Goal: Task Accomplishment & Management: Use online tool/utility

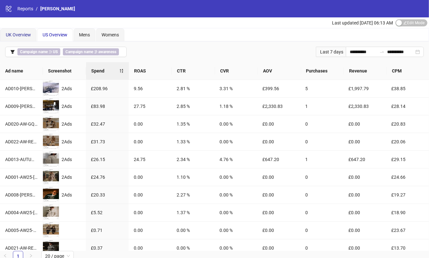
click at [22, 34] on span "UK Overview" at bounding box center [18, 34] width 25 height 5
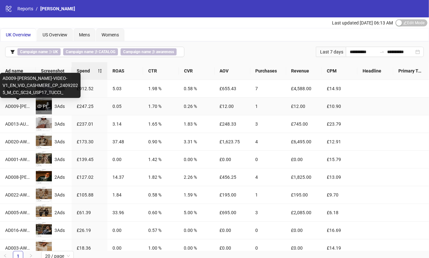
click at [41, 104] on icon "eye" at bounding box center [39, 106] width 5 height 5
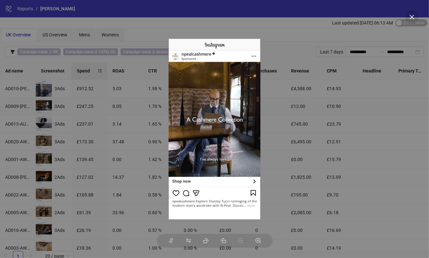
click at [271, 23] on div at bounding box center [214, 129] width 429 height 258
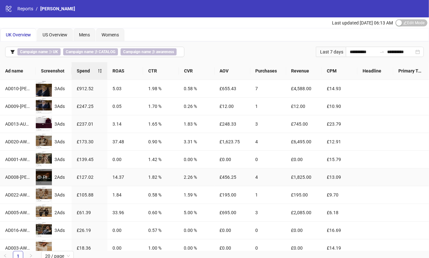
click at [45, 175] on div "Preview" at bounding box center [44, 177] width 16 height 7
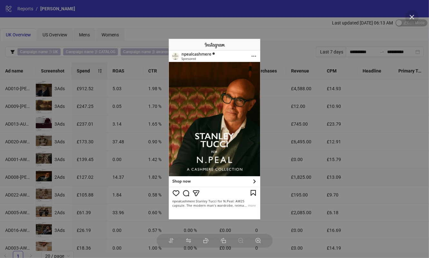
click at [86, 122] on div at bounding box center [214, 129] width 429 height 258
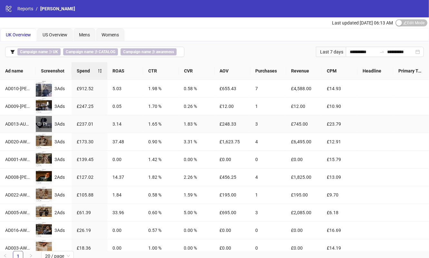
click at [43, 125] on div "Preview" at bounding box center [44, 123] width 16 height 7
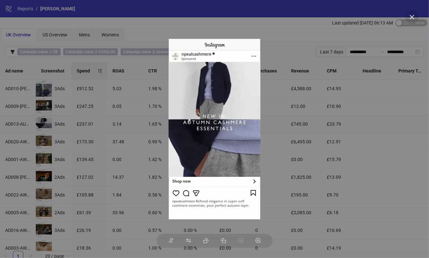
click at [269, 31] on div at bounding box center [214, 129] width 429 height 258
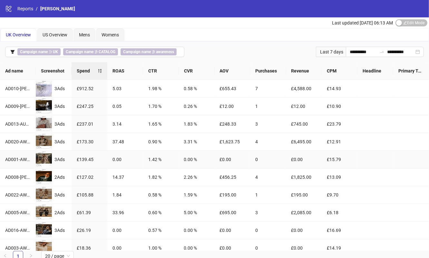
scroll to position [12, 0]
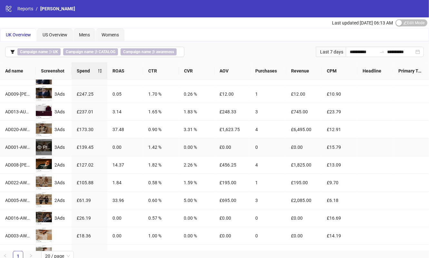
click at [39, 144] on div "Preview" at bounding box center [44, 147] width 16 height 7
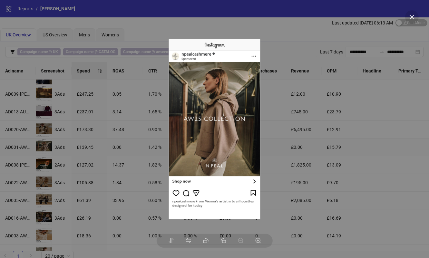
click at [272, 23] on div at bounding box center [214, 129] width 429 height 258
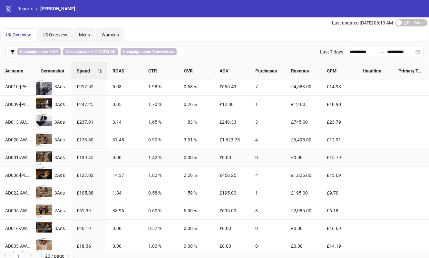
scroll to position [0, 0]
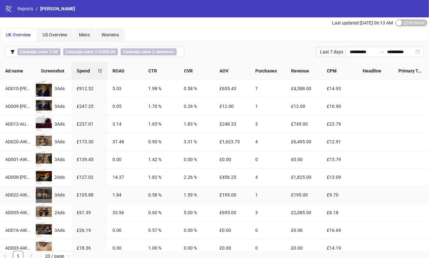
click at [45, 194] on div "Preview" at bounding box center [44, 194] width 16 height 7
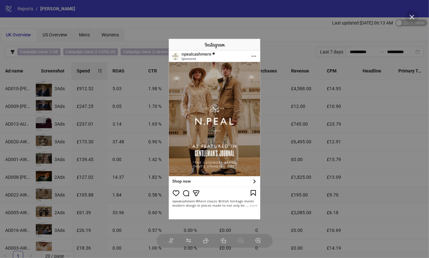
click at [275, 29] on div at bounding box center [214, 129] width 429 height 258
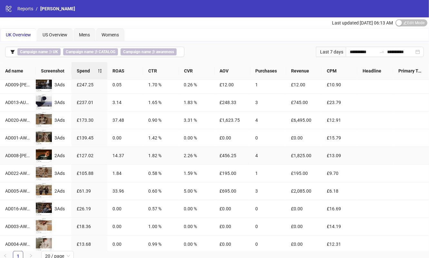
scroll to position [24, 0]
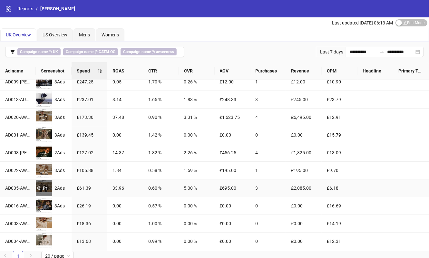
click at [49, 186] on div "Preview" at bounding box center [44, 188] width 16 height 7
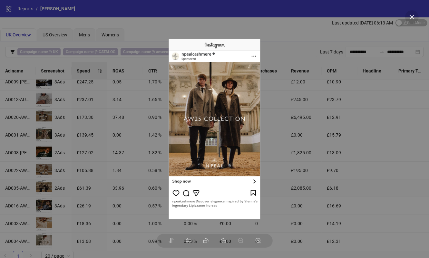
click at [119, 70] on div at bounding box center [214, 129] width 429 height 258
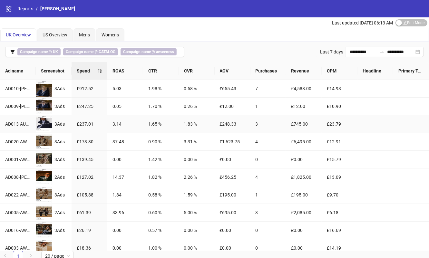
scroll to position [9, 0]
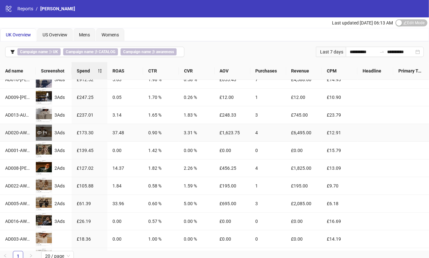
click at [43, 130] on div "Preview" at bounding box center [44, 132] width 16 height 7
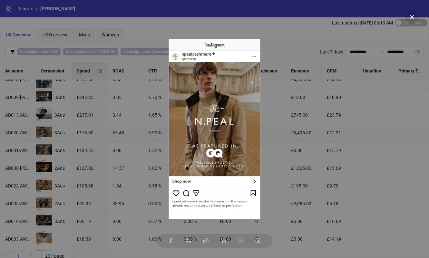
click at [296, 12] on div at bounding box center [214, 129] width 429 height 258
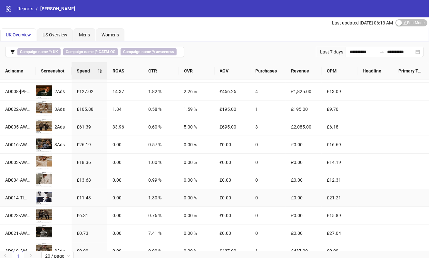
scroll to position [85, 0]
click at [41, 144] on icon "eye" at bounding box center [39, 144] width 5 height 3
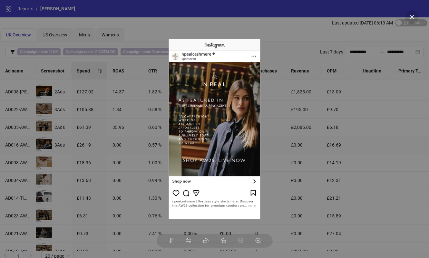
click at [80, 120] on div at bounding box center [214, 129] width 429 height 258
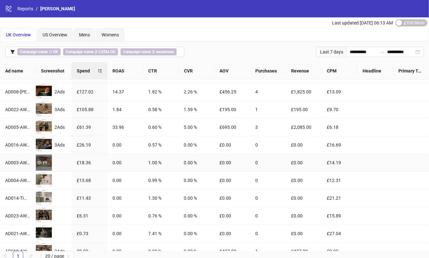
click at [45, 159] on div "Preview" at bounding box center [44, 162] width 16 height 7
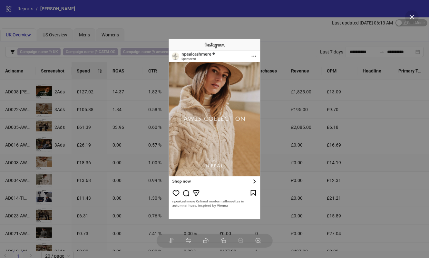
click at [101, 141] on div at bounding box center [214, 129] width 429 height 258
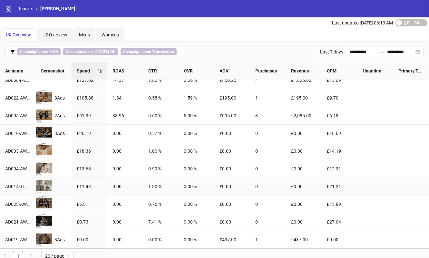
scroll to position [89, 0]
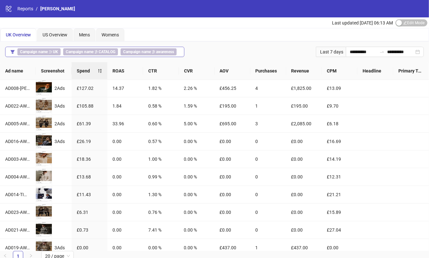
click at [67, 52] on b "Campaign name" at bounding box center [80, 52] width 28 height 5
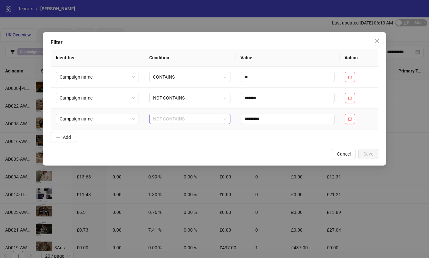
click at [175, 120] on span "NOT CONTAINS" at bounding box center [189, 119] width 73 height 10
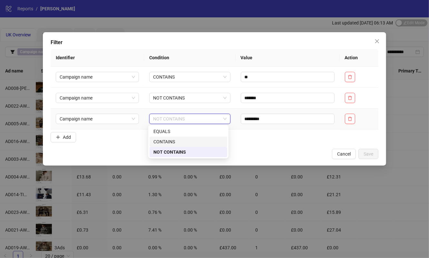
click at [173, 143] on div "CONTAINS" at bounding box center [188, 141] width 70 height 7
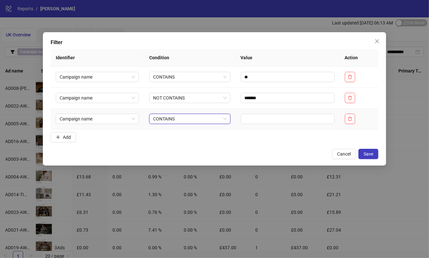
click at [254, 124] on td at bounding box center [288, 119] width 104 height 21
click at [250, 116] on input "text" at bounding box center [288, 119] width 94 height 10
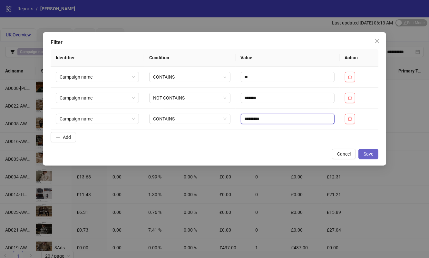
type input "*********"
click at [366, 152] on span "Save" at bounding box center [368, 153] width 10 height 5
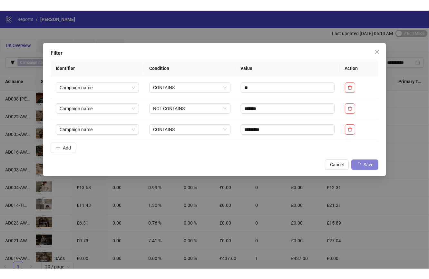
scroll to position [0, 0]
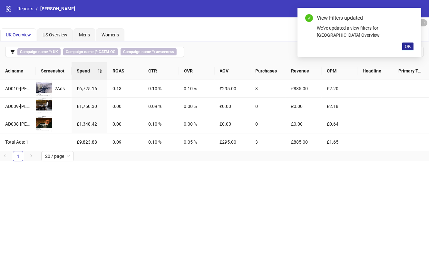
click at [408, 44] on span "OK" at bounding box center [408, 46] width 6 height 5
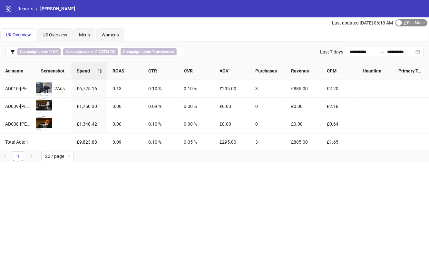
click at [399, 23] on div "button" at bounding box center [399, 23] width 6 height 6
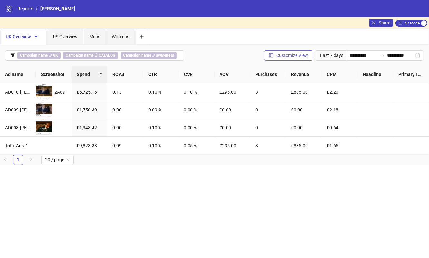
click at [296, 56] on span "Customize View" at bounding box center [292, 55] width 32 height 5
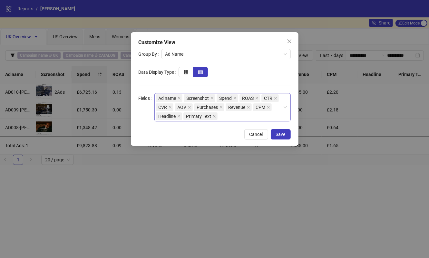
click at [226, 117] on div "Ad name Screenshot Spend ROAS CTR CVR AOV Purchases Revenue CPM Headline Primar…" at bounding box center [219, 107] width 127 height 27
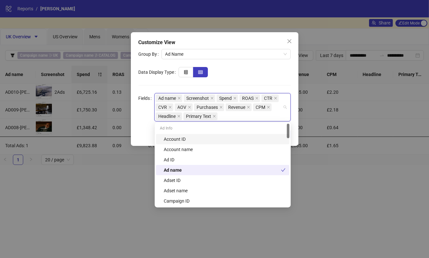
click at [249, 67] on div at bounding box center [234, 72] width 112 height 10
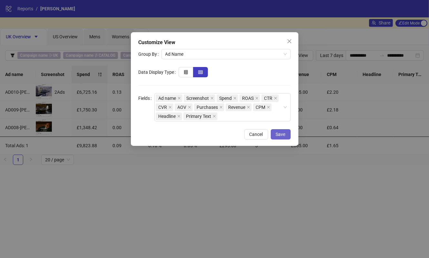
click at [281, 134] on span "Save" at bounding box center [281, 134] width 10 height 5
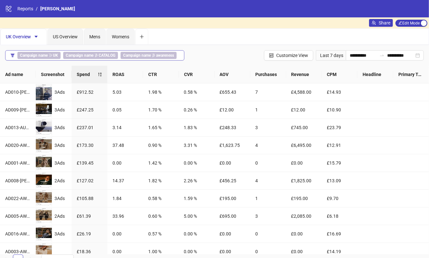
click at [136, 55] on b "Campaign name" at bounding box center [137, 55] width 28 height 5
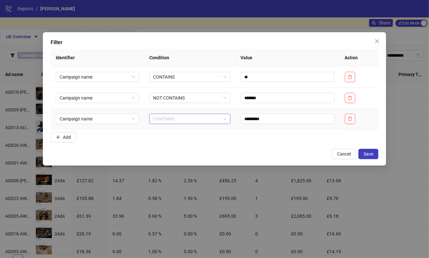
click at [183, 120] on span "CONTAINS" at bounding box center [189, 119] width 73 height 10
click at [290, 131] on form "Identifier Condition Value Action Campaign name CONTAINS ** Campaign name NOT C…" at bounding box center [215, 97] width 328 height 96
click at [371, 154] on span "Save" at bounding box center [368, 153] width 10 height 5
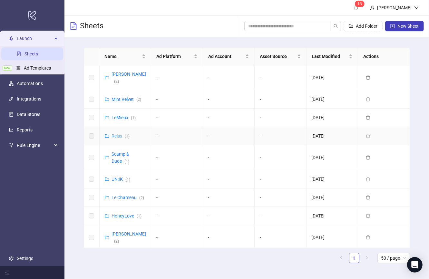
click at [117, 133] on link "Reiss ( 1 )" at bounding box center [121, 135] width 18 height 5
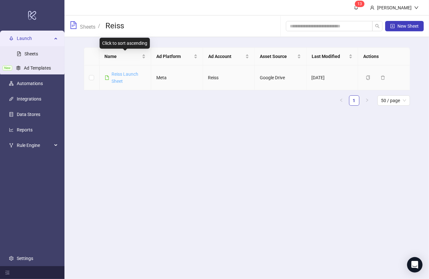
click at [121, 73] on link "Reiss Launch Sheet" at bounding box center [125, 78] width 27 height 12
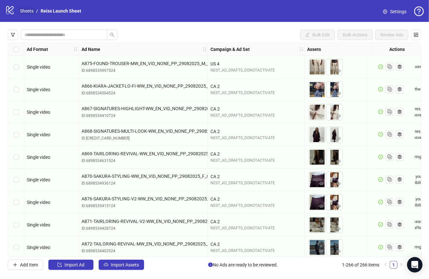
click at [29, 11] on link "Sheets" at bounding box center [27, 10] width 16 height 7
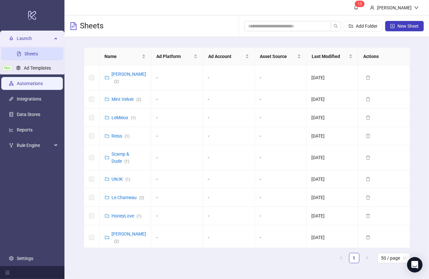
click at [35, 84] on link "Automations" at bounding box center [30, 83] width 26 height 5
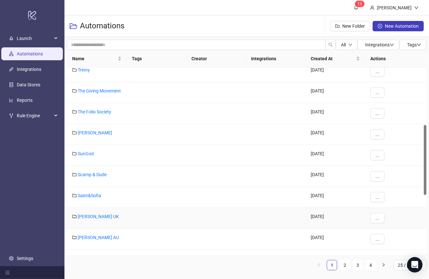
scroll to position [336, 0]
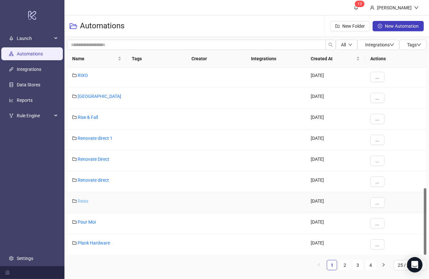
click at [82, 199] on link "Reiss" at bounding box center [83, 200] width 11 height 5
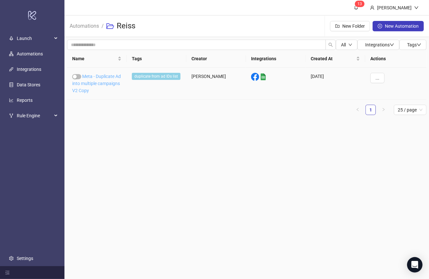
click at [102, 83] on link "Meta - Duplicate Ad into multiple campaigns V2 Copy" at bounding box center [96, 83] width 49 height 19
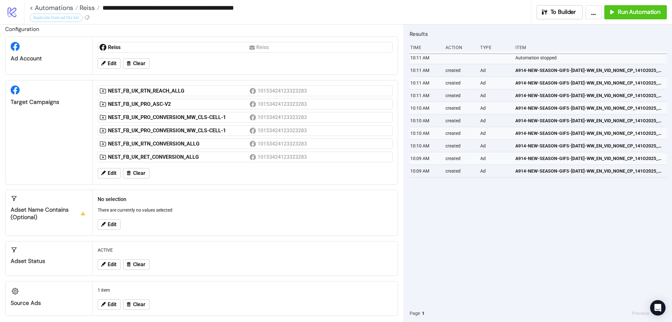
scroll to position [10, 0]
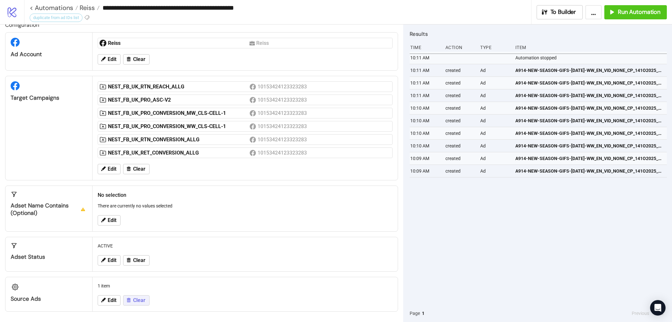
click at [138, 279] on span "Clear" at bounding box center [139, 300] width 12 height 6
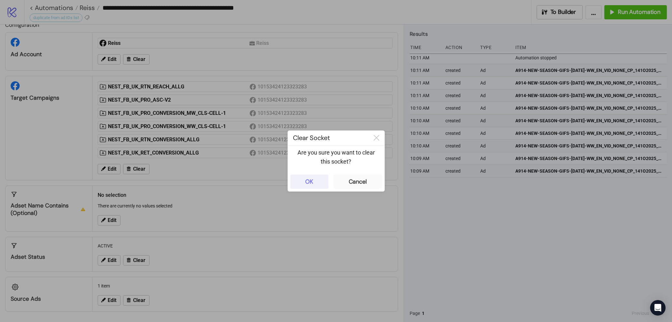
click at [312, 177] on button "OK" at bounding box center [309, 181] width 38 height 14
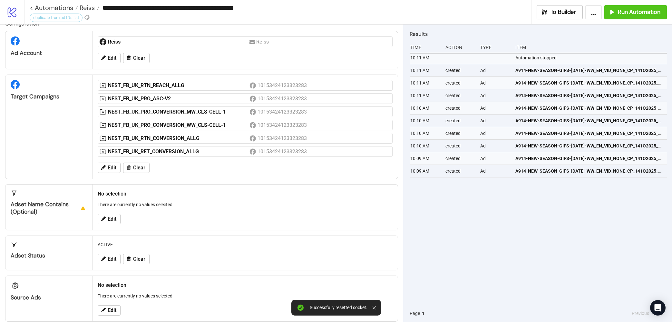
scroll to position [22, 0]
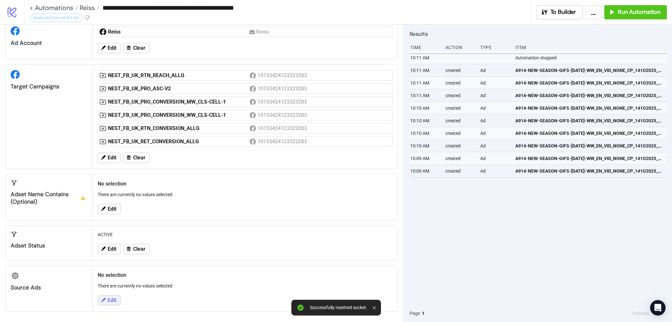
click at [109, 279] on span "Edit" at bounding box center [112, 300] width 9 height 6
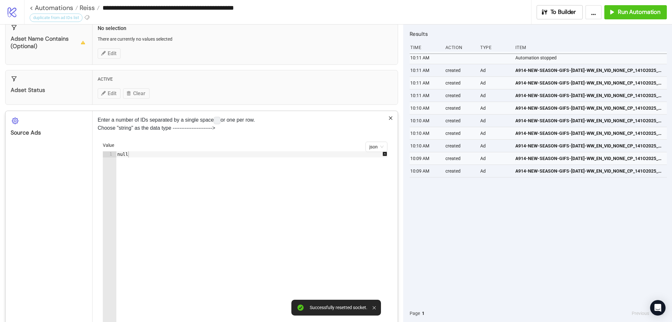
scroll to position [176, 0]
click at [377, 149] on span "json" at bounding box center [376, 146] width 14 height 10
click at [379, 171] on div "string" at bounding box center [376, 170] width 12 height 7
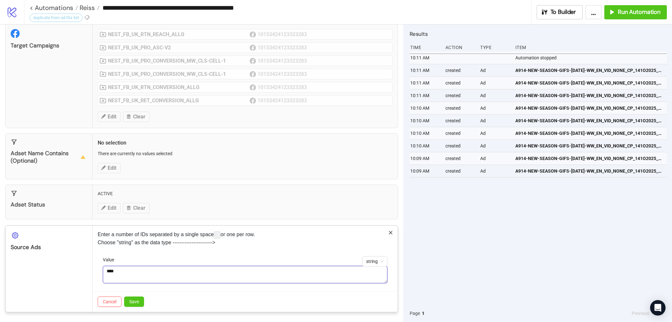
drag, startPoint x: 129, startPoint y: 274, endPoint x: 86, endPoint y: 267, distance: 42.7
click at [86, 267] on div "Source Ads Enter a number of IDs separated by a single space or one per row. Ch…" at bounding box center [201, 268] width 393 height 87
paste textarea "*********"
paste textarea "**********"
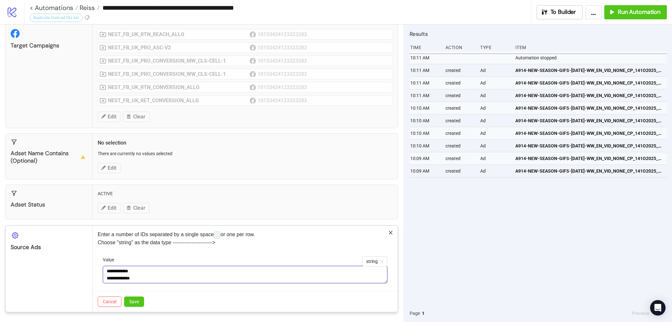
paste textarea "**********"
type textarea "**********"
click at [135, 279] on span "Save" at bounding box center [134, 301] width 10 height 5
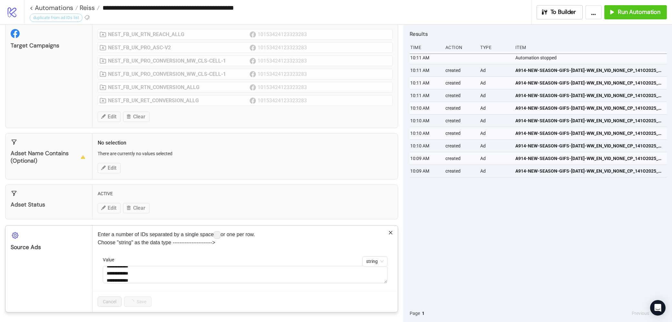
scroll to position [10, 0]
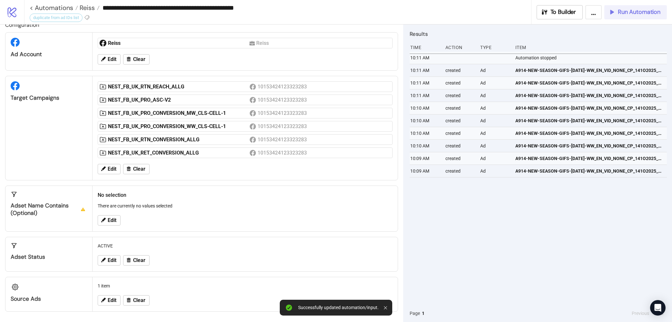
click at [428, 13] on span "Run Automation" at bounding box center [639, 11] width 43 height 7
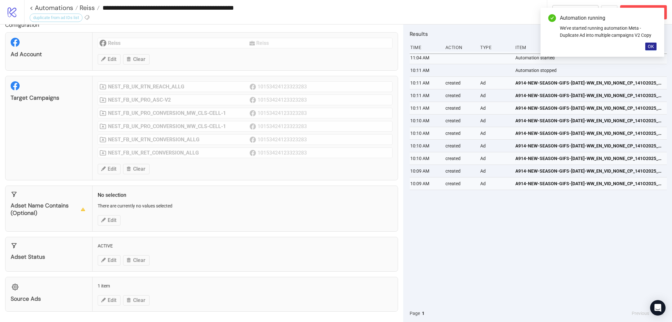
click at [428, 47] on span "OK" at bounding box center [651, 46] width 6 height 5
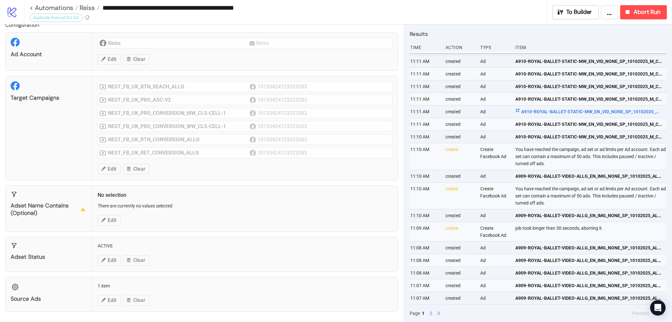
scroll to position [0, 2]
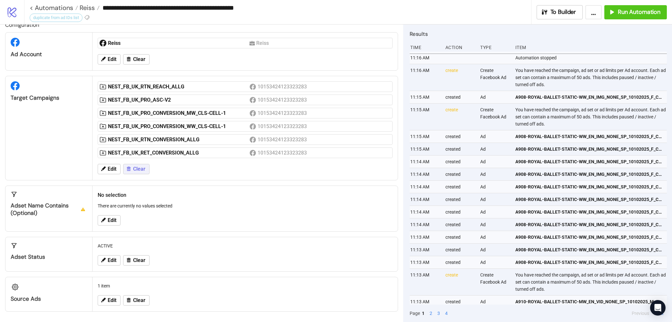
click at [138, 173] on button "Clear" at bounding box center [136, 169] width 26 height 10
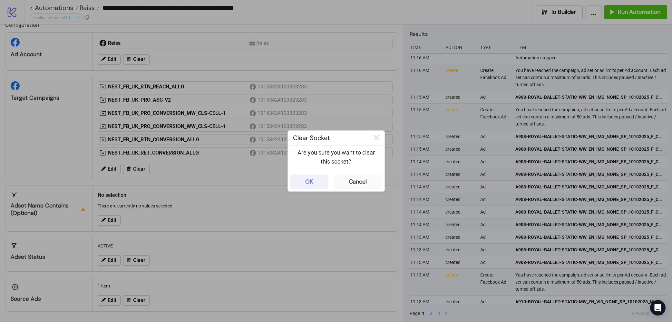
click at [314, 183] on button "OK" at bounding box center [309, 181] width 38 height 14
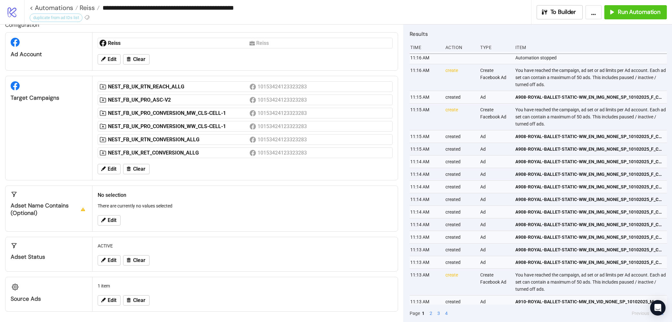
scroll to position [0, 0]
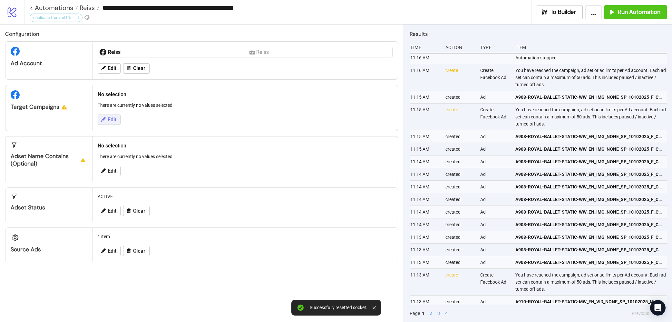
click at [119, 117] on button "Edit" at bounding box center [109, 119] width 23 height 10
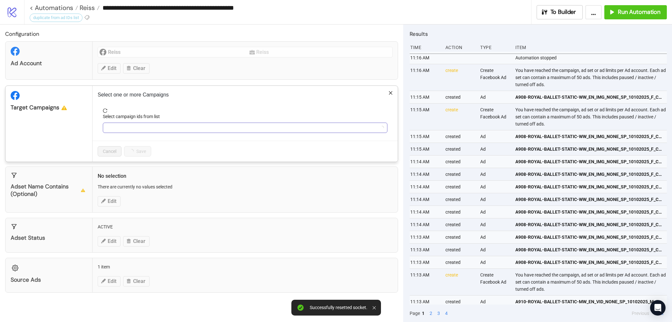
click at [126, 127] on div at bounding box center [241, 127] width 275 height 9
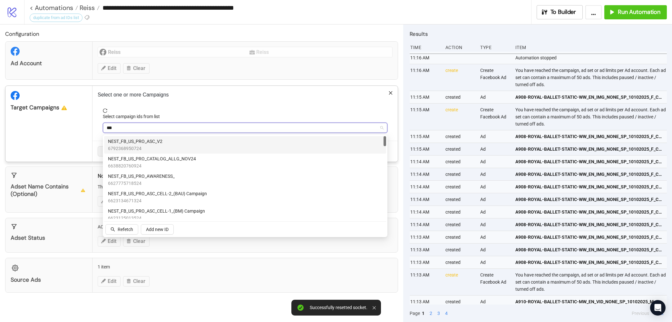
type input "****"
click at [138, 142] on span "NEST_FB_US_PRO_ASC_V2" at bounding box center [135, 141] width 54 height 7
click at [260, 106] on div "Select one or more Campaigns Select campaign ids from list NEST_FB_US_PRO_ASC_V…" at bounding box center [244, 124] width 305 height 76
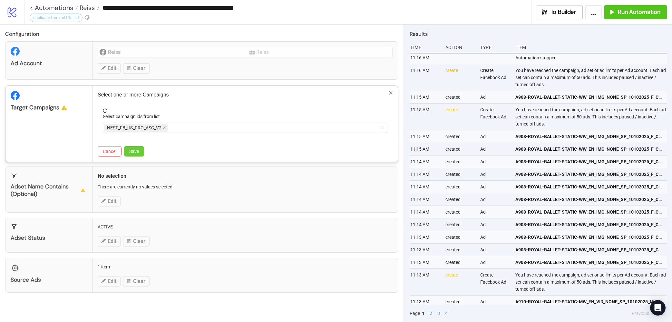
click at [137, 153] on span "Save" at bounding box center [134, 151] width 10 height 5
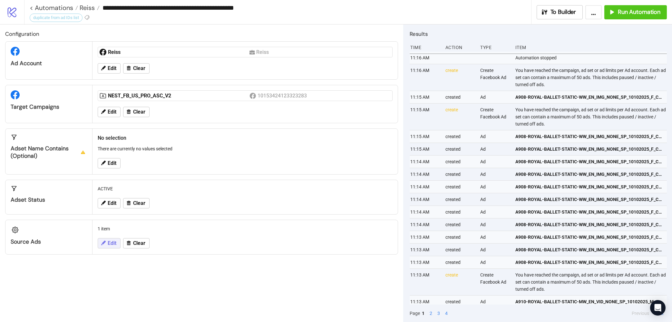
click at [110, 240] on button "Edit" at bounding box center [109, 243] width 23 height 10
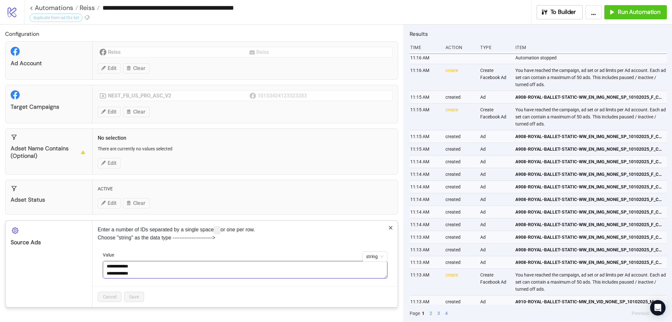
drag, startPoint x: 155, startPoint y: 273, endPoint x: 94, endPoint y: 245, distance: 66.9
click at [94, 244] on div "**********" at bounding box center [244, 263] width 305 height 86
paste textarea "**********"
type textarea "**********"
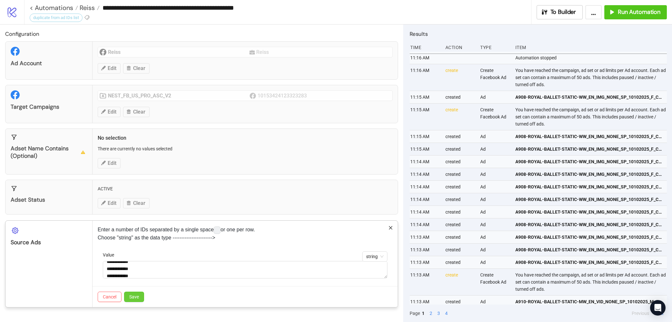
click at [135, 279] on span "Save" at bounding box center [134, 296] width 10 height 5
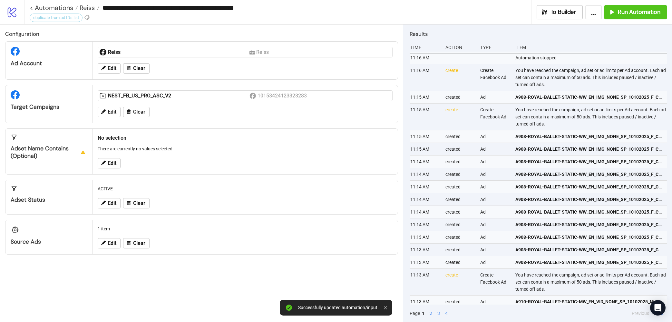
click at [428, 3] on div "**********" at bounding box center [348, 12] width 648 height 24
click at [428, 13] on span "Run Automation" at bounding box center [639, 11] width 43 height 7
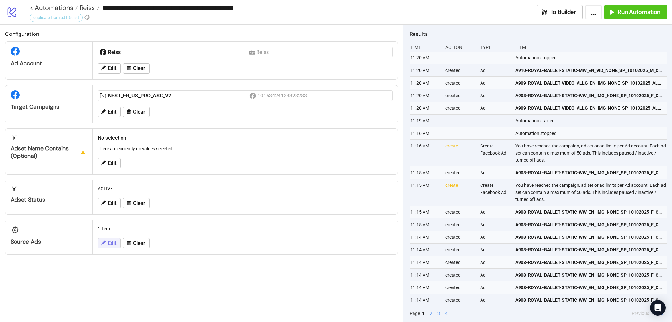
click at [114, 243] on span "Edit" at bounding box center [112, 243] width 9 height 6
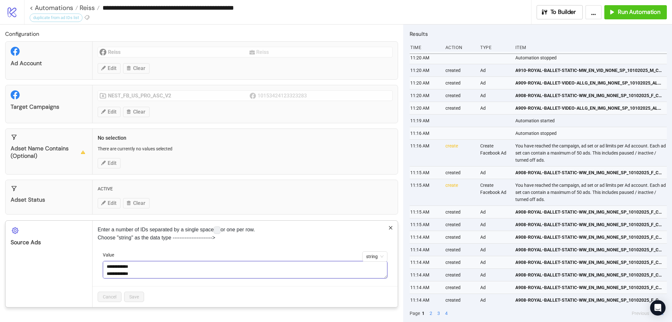
scroll to position [0, 0]
drag, startPoint x: 138, startPoint y: 275, endPoint x: 102, endPoint y: 244, distance: 47.3
click at [103, 244] on div "**********" at bounding box center [244, 263] width 305 height 86
paste textarea "**********"
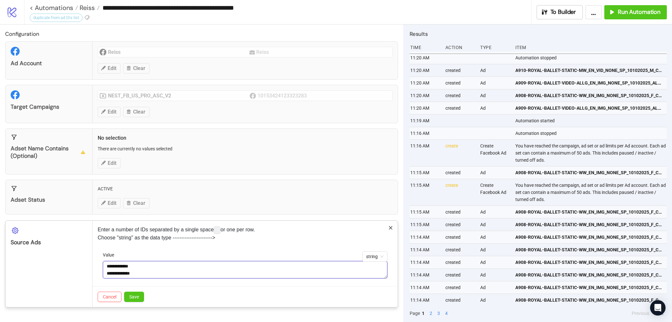
scroll to position [5, 0]
paste textarea "**********"
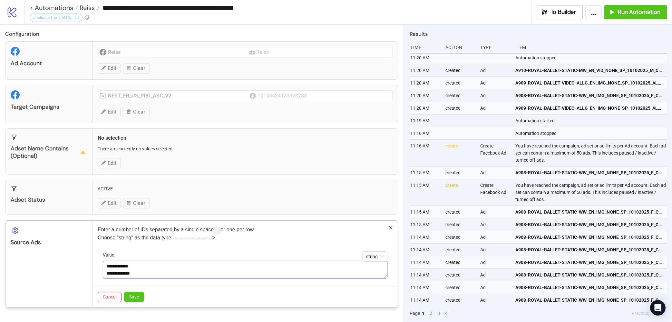
paste textarea "**********"
type textarea "**********"
click at [139, 279] on span "Save" at bounding box center [134, 296] width 10 height 5
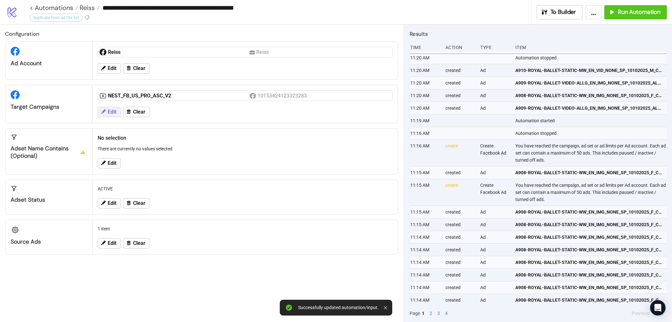
click at [111, 110] on span "Edit" at bounding box center [112, 112] width 9 height 6
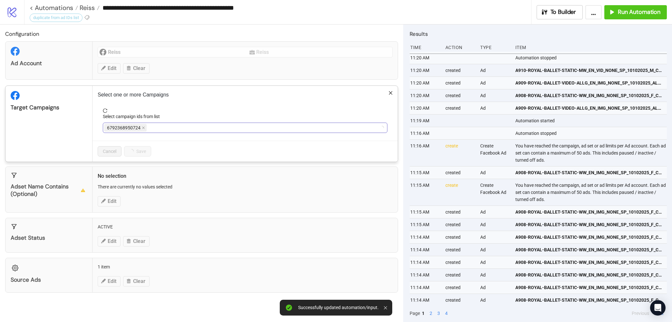
click at [158, 125] on div "6792368950724" at bounding box center [241, 127] width 275 height 9
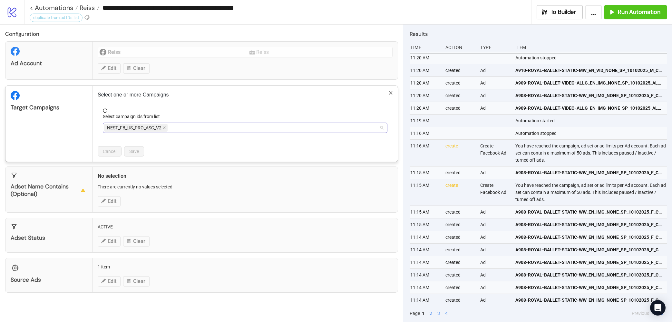
click at [194, 128] on div "NEST_FB_US_PRO_ASC_V2" at bounding box center [241, 127] width 275 height 9
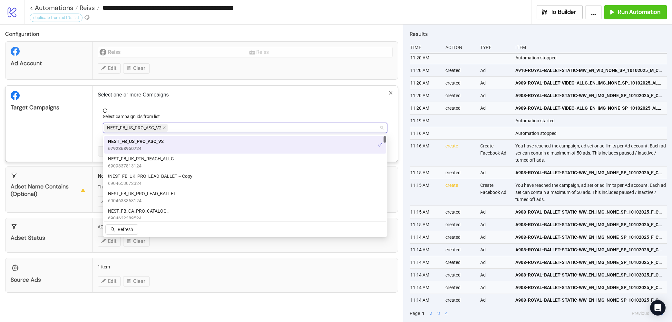
paste input "**********"
type input "**********"
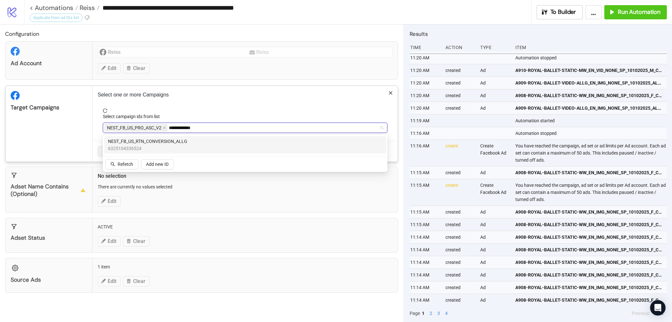
click at [171, 145] on span "6325104336524" at bounding box center [147, 148] width 79 height 7
click at [245, 102] on div "Select one or more Campaigns Select campaign ids from list NEST_FB_US_PRO_ASC_V…" at bounding box center [244, 124] width 305 height 76
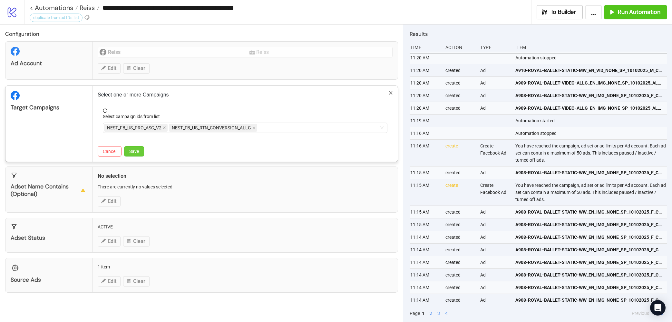
click at [139, 154] on span "Save" at bounding box center [134, 151] width 10 height 5
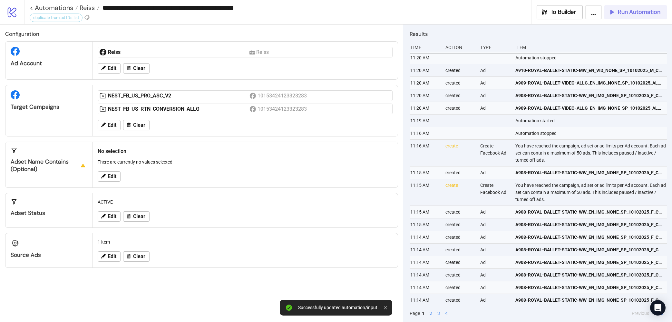
click at [428, 15] on span "Run Automation" at bounding box center [639, 11] width 43 height 7
